Goal: Navigation & Orientation: Find specific page/section

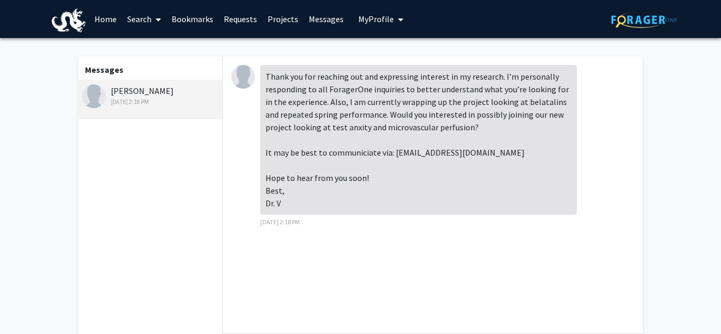
click at [359, 24] on span "My Profile" at bounding box center [376, 19] width 35 height 11
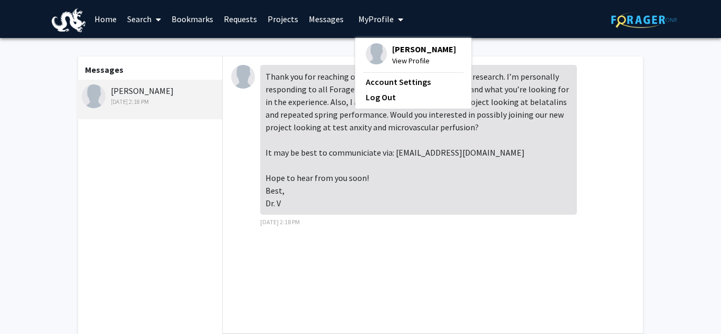
click at [400, 60] on span "View Profile" at bounding box center [424, 61] width 64 height 12
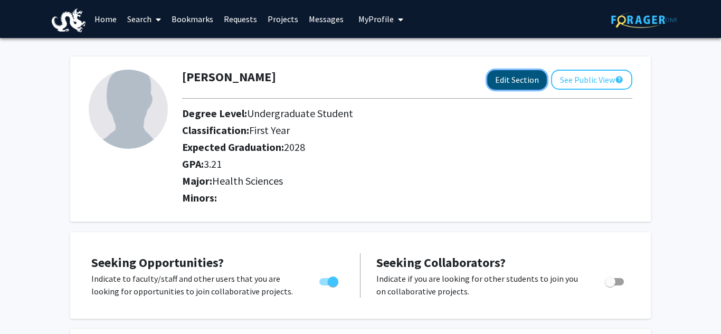
click at [533, 78] on button "Edit Section" at bounding box center [517, 80] width 60 height 20
select select
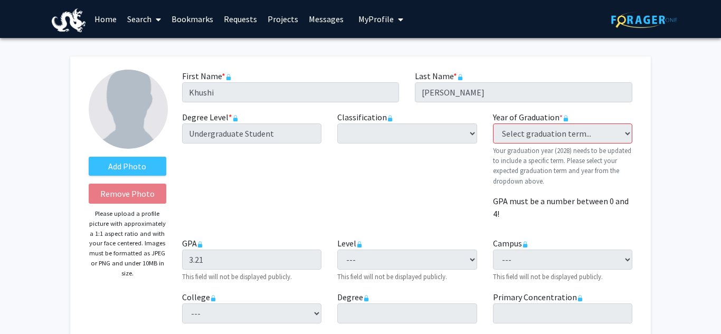
click at [362, 24] on button "My Profile" at bounding box center [380, 19] width 51 height 38
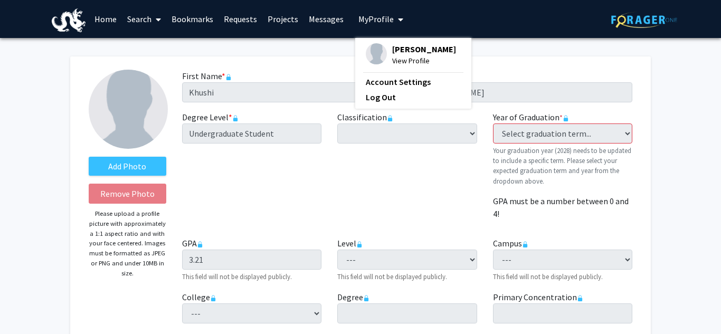
click at [252, 18] on link "Requests" at bounding box center [241, 19] width 44 height 37
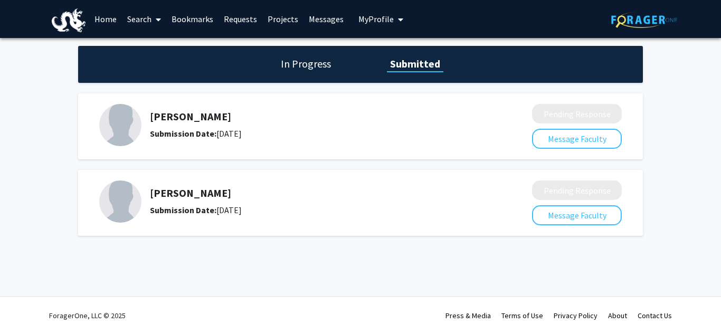
click at [191, 22] on link "Bookmarks" at bounding box center [192, 19] width 52 height 37
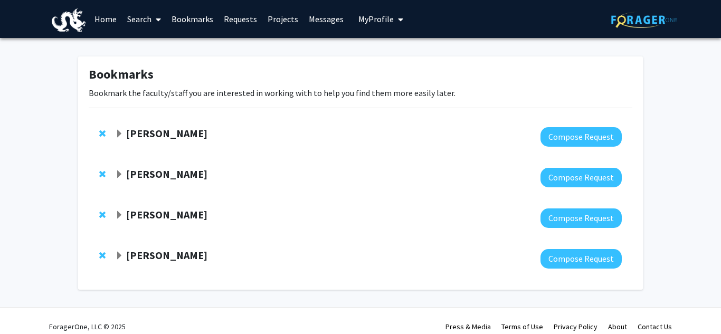
click at [142, 13] on link "Search" at bounding box center [144, 19] width 44 height 37
click at [161, 50] on span "Faculty/Staff" at bounding box center [161, 48] width 78 height 21
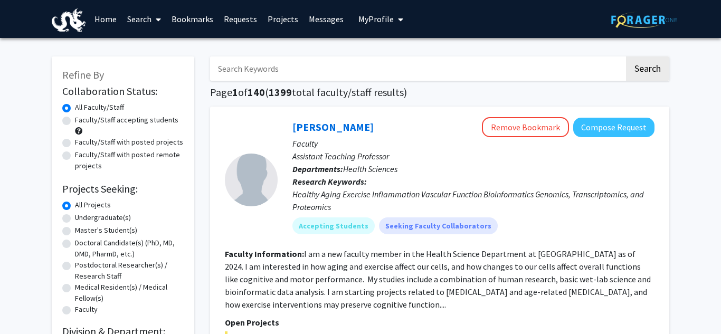
click at [201, 26] on link "Bookmarks" at bounding box center [192, 19] width 52 height 37
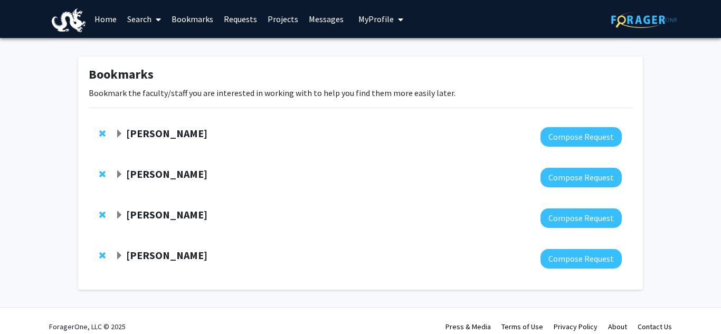
click at [154, 22] on span at bounding box center [157, 19] width 10 height 37
click at [209, 16] on link "Bookmarks" at bounding box center [192, 19] width 52 height 37
click at [204, 17] on link "Bookmarks" at bounding box center [192, 19] width 52 height 37
click at [232, 20] on link "Requests" at bounding box center [241, 19] width 44 height 37
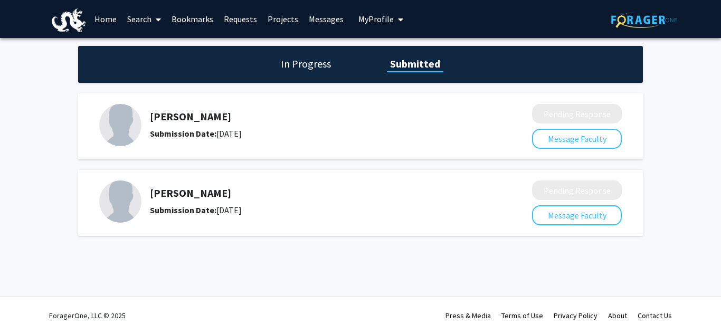
click at [334, 27] on link "Messages" at bounding box center [326, 19] width 45 height 37
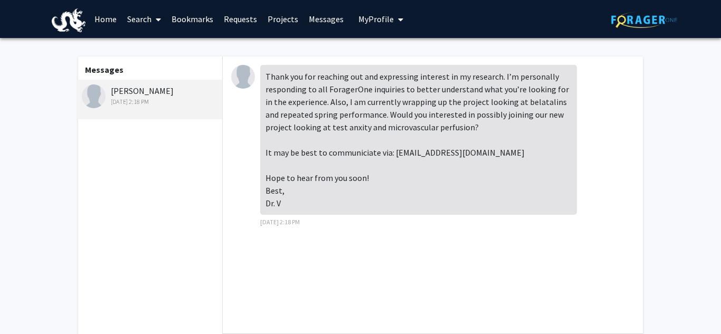
click at [289, 18] on link "Projects" at bounding box center [282, 19] width 41 height 37
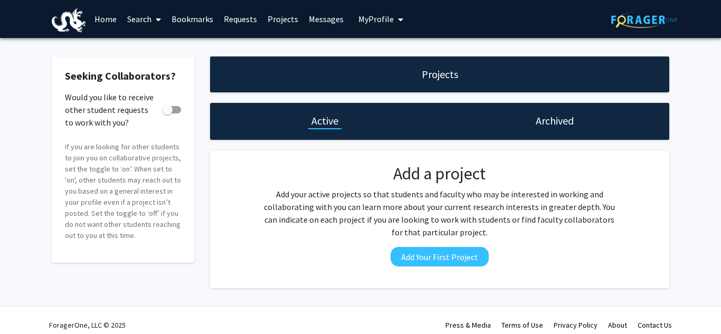
click at [245, 20] on link "Requests" at bounding box center [241, 19] width 44 height 37
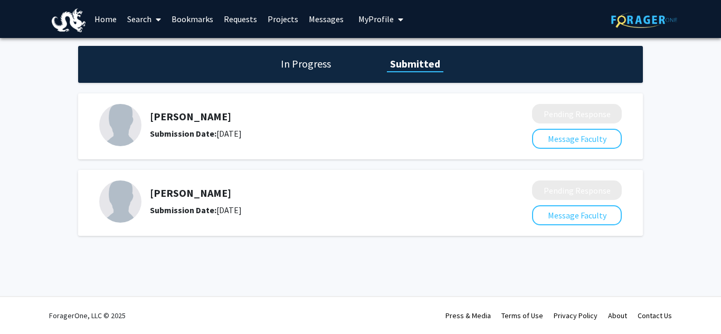
click at [186, 17] on link "Bookmarks" at bounding box center [192, 19] width 52 height 37
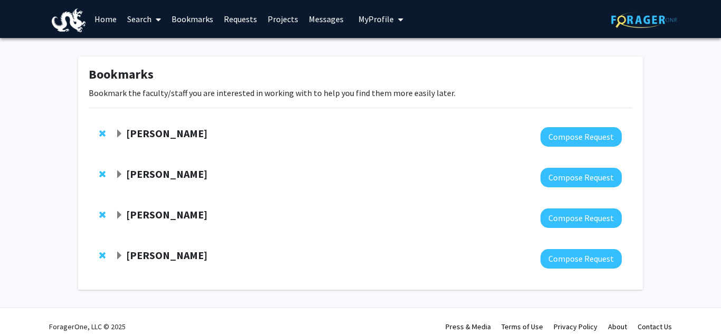
click at [371, 14] on span "My Profile" at bounding box center [376, 19] width 35 height 11
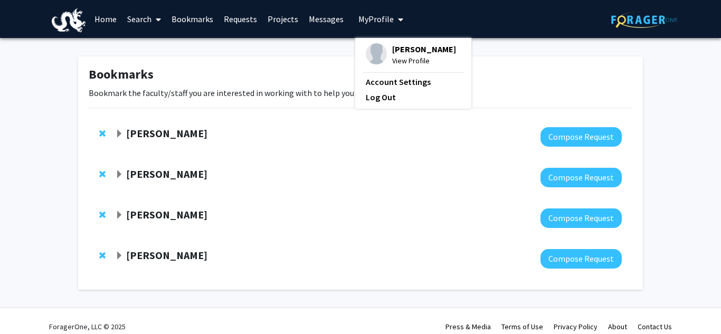
click at [190, 14] on link "Bookmarks" at bounding box center [192, 19] width 52 height 37
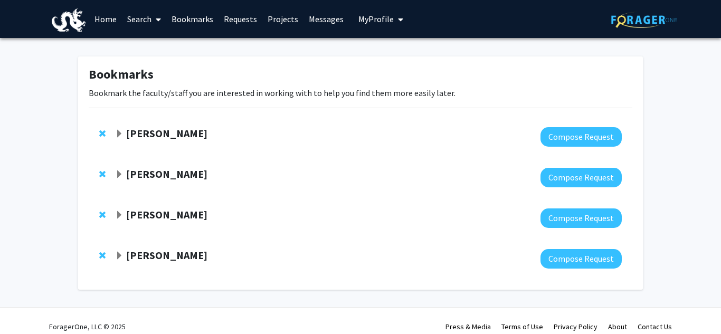
click at [100, 22] on link "Home" at bounding box center [105, 19] width 33 height 37
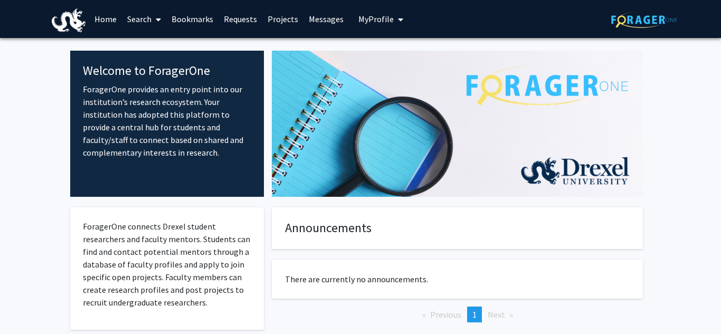
click at [148, 18] on link "Search" at bounding box center [144, 19] width 44 height 37
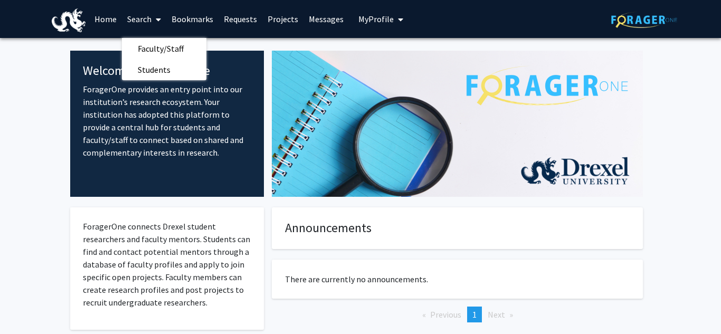
click at [191, 21] on link "Bookmarks" at bounding box center [192, 19] width 52 height 37
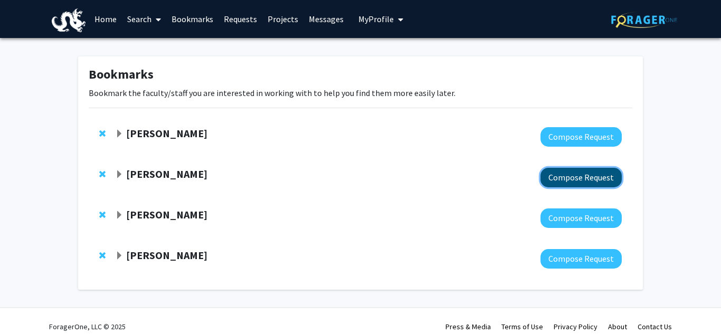
click at [598, 185] on button "Compose Request" at bounding box center [581, 178] width 81 height 20
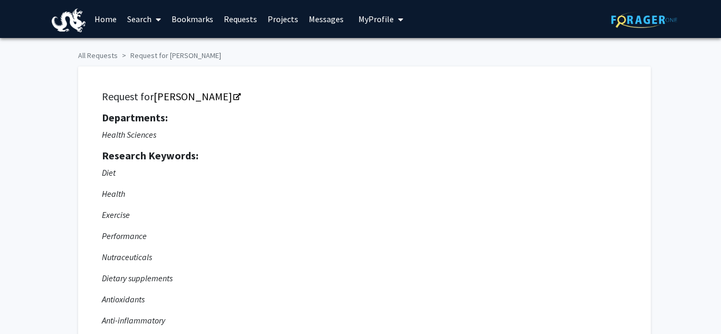
checkbox input "true"
click at [330, 18] on link "Messages" at bounding box center [326, 19] width 45 height 37
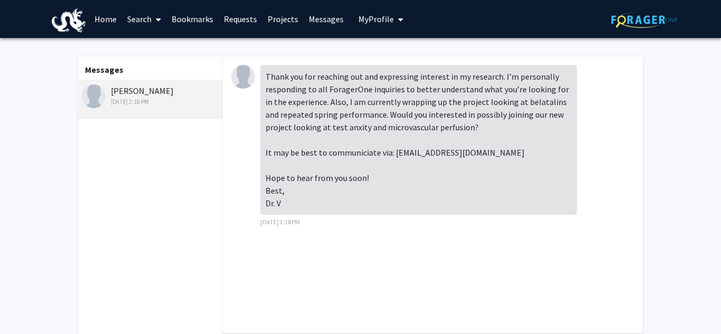
click at [276, 22] on link "Projects" at bounding box center [282, 19] width 41 height 37
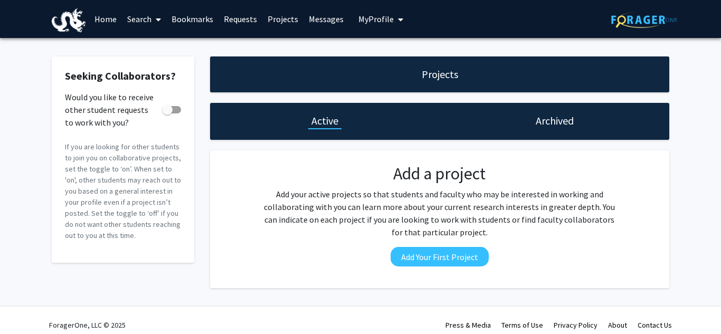
click at [553, 129] on div "Archived" at bounding box center [555, 121] width 230 height 37
click at [550, 124] on h1 "Archived" at bounding box center [555, 121] width 38 height 15
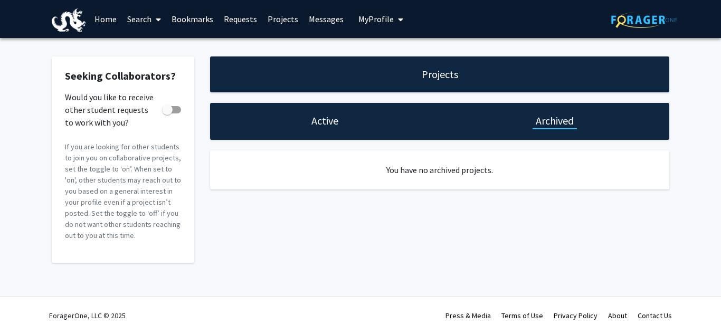
click at [331, 121] on h1 "Active" at bounding box center [325, 121] width 27 height 15
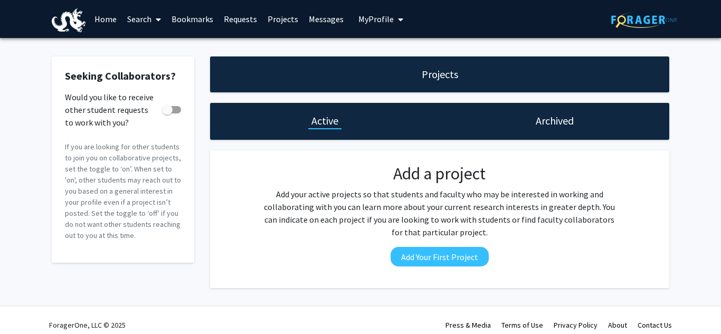
click at [196, 15] on link "Bookmarks" at bounding box center [192, 19] width 52 height 37
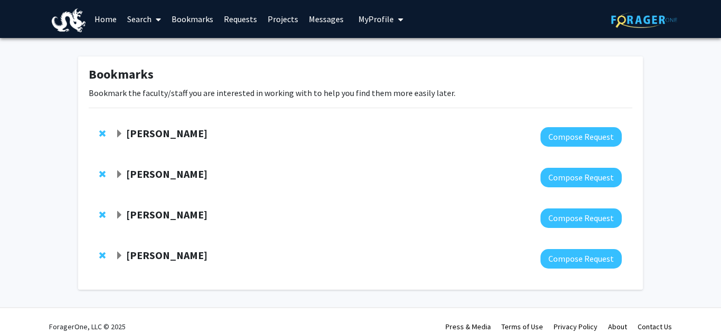
click at [237, 17] on link "Requests" at bounding box center [241, 19] width 44 height 37
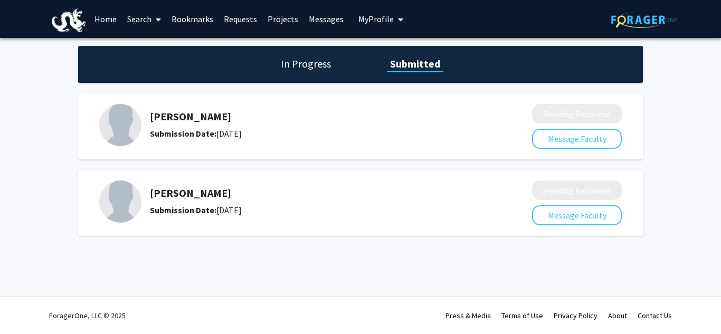
click at [306, 60] on h1 "In Progress" at bounding box center [306, 64] width 57 height 15
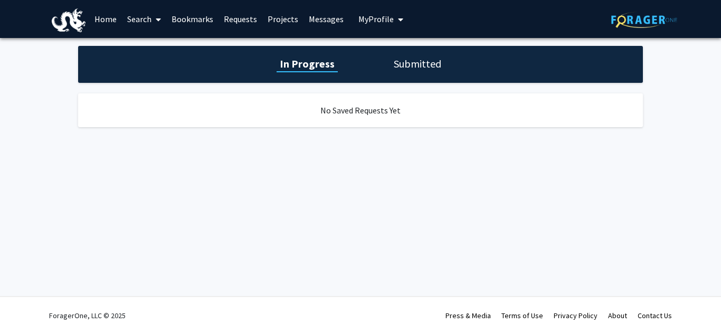
click at [395, 65] on h1 "Submitted" at bounding box center [418, 64] width 54 height 15
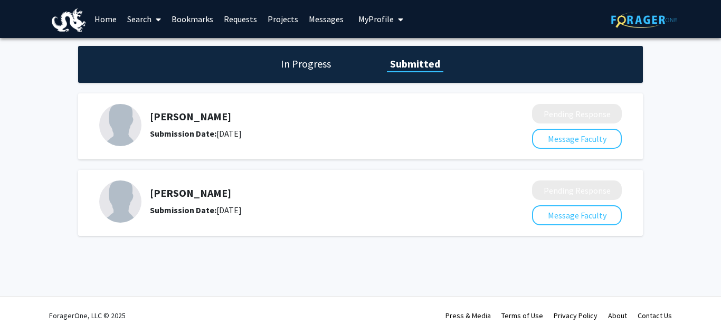
click at [394, 17] on span "My profile dropdown to access profile and logout" at bounding box center [399, 19] width 10 height 37
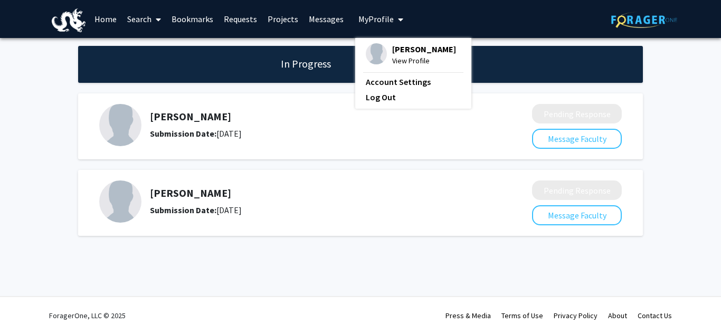
click at [398, 58] on span "View Profile" at bounding box center [424, 61] width 64 height 12
